Goal: Information Seeking & Learning: Learn about a topic

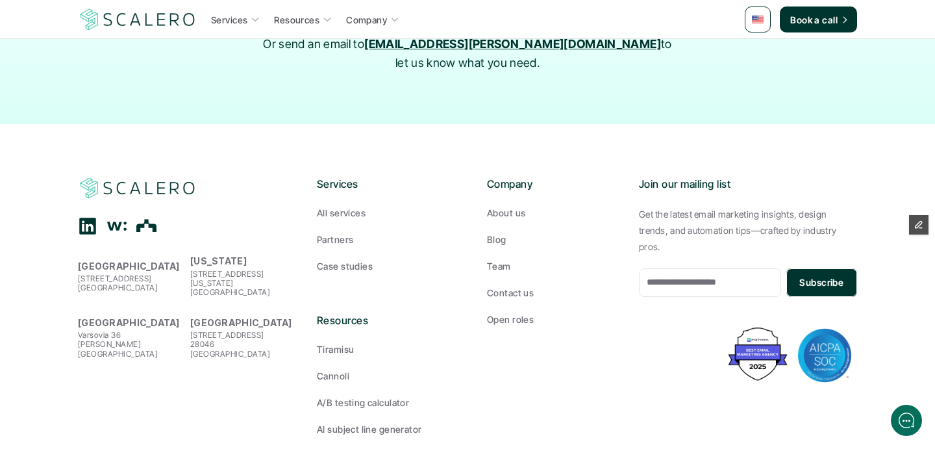
scroll to position [959, 0]
